Goal: Information Seeking & Learning: Find specific fact

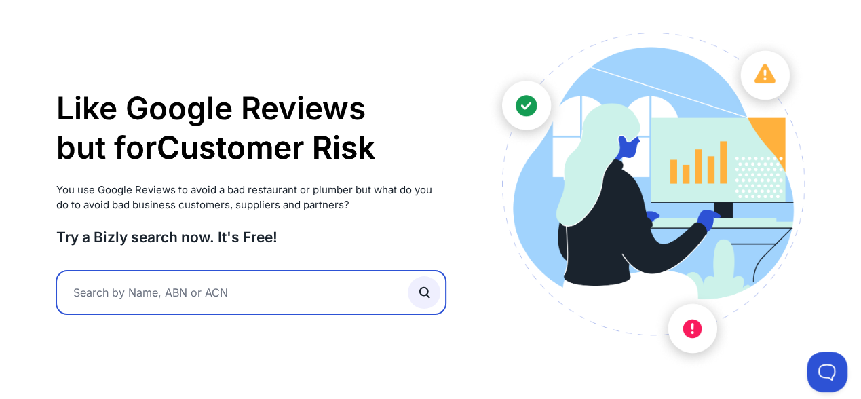
click at [102, 300] on input "text" at bounding box center [251, 292] width 390 height 43
type input "procision"
click at [408, 276] on button "submit" at bounding box center [424, 292] width 33 height 33
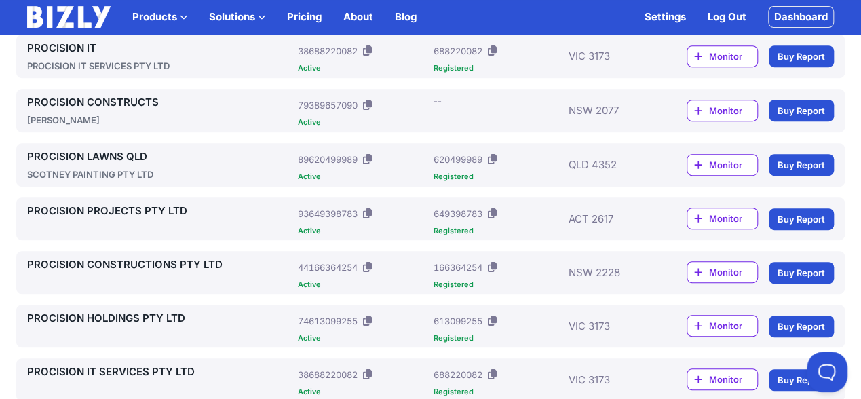
scroll to position [141, 0]
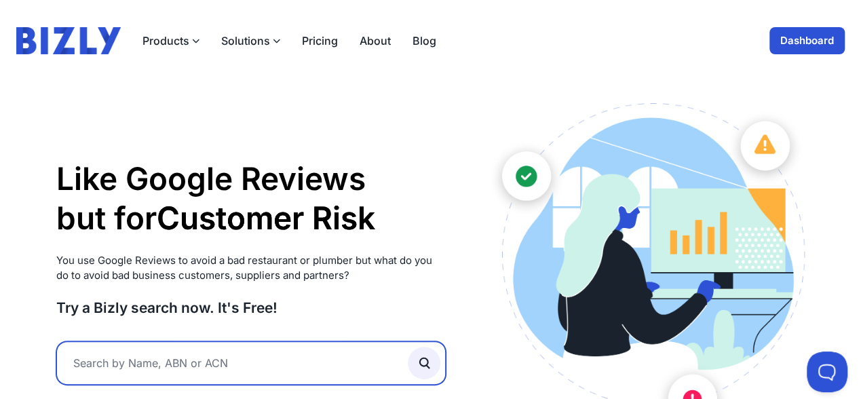
click at [101, 367] on input "text" at bounding box center [251, 362] width 390 height 43
type input "38688220082"
click at [408, 347] on button "submit" at bounding box center [424, 363] width 33 height 33
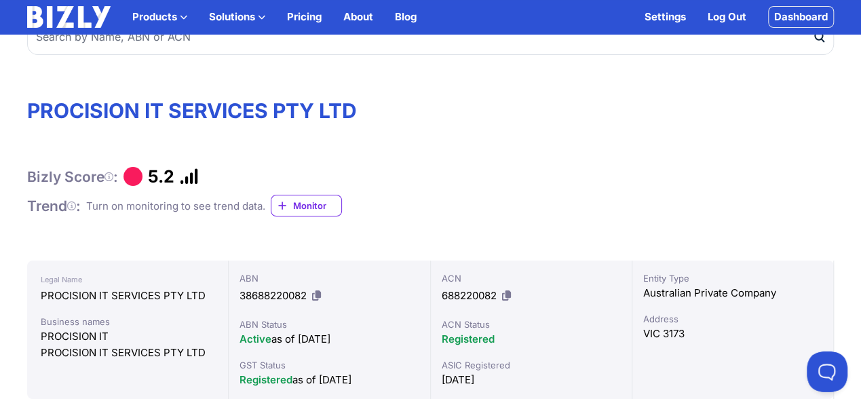
scroll to position [71, 0]
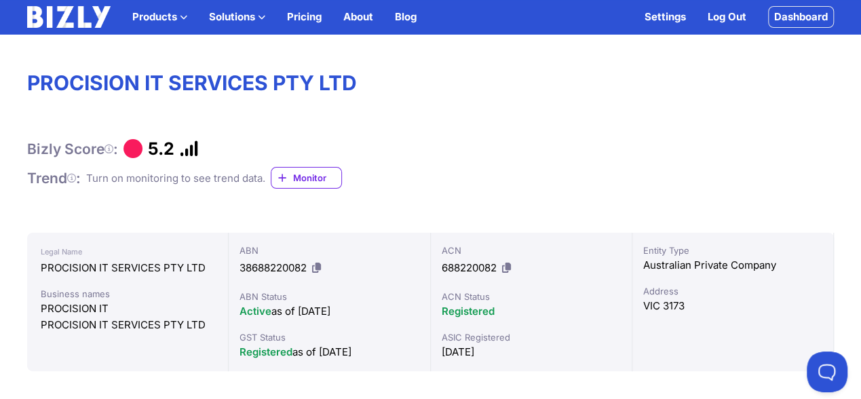
click at [299, 174] on span "Monitor" at bounding box center [317, 178] width 48 height 14
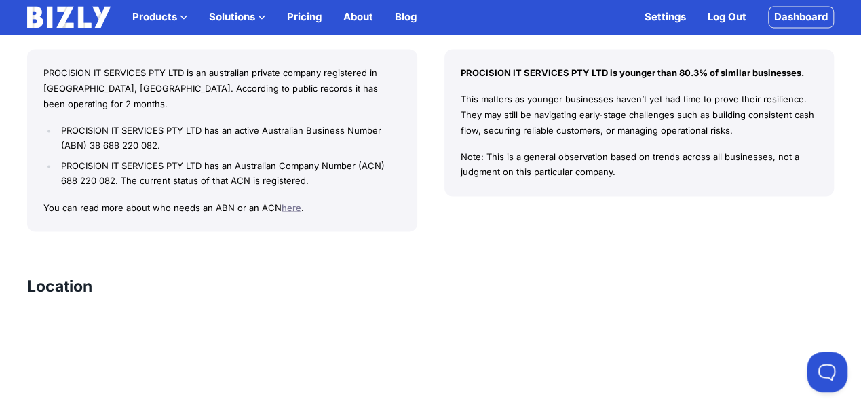
scroll to position [1199, 0]
